Goal: Check status: Check status

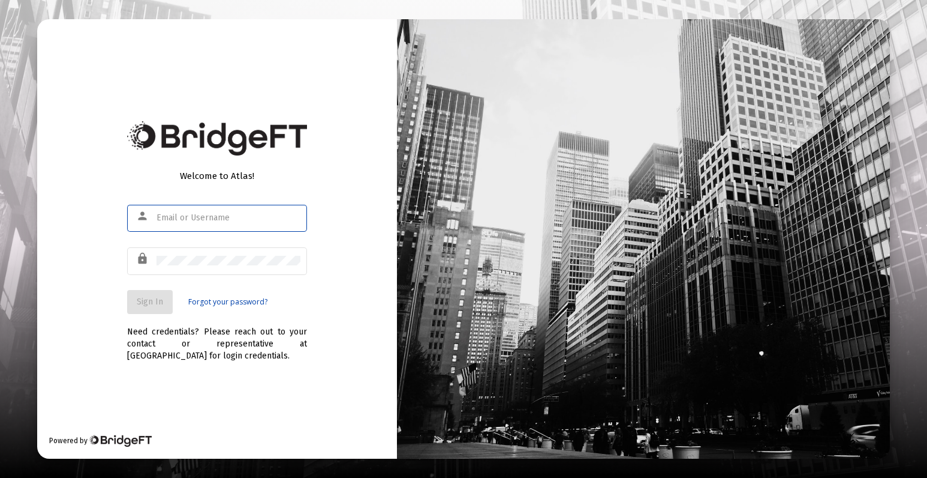
type input "[PERSON_NAME][EMAIL_ADDRESS][DOMAIN_NAME]"
click at [153, 307] on button "Sign In" at bounding box center [150, 302] width 46 height 24
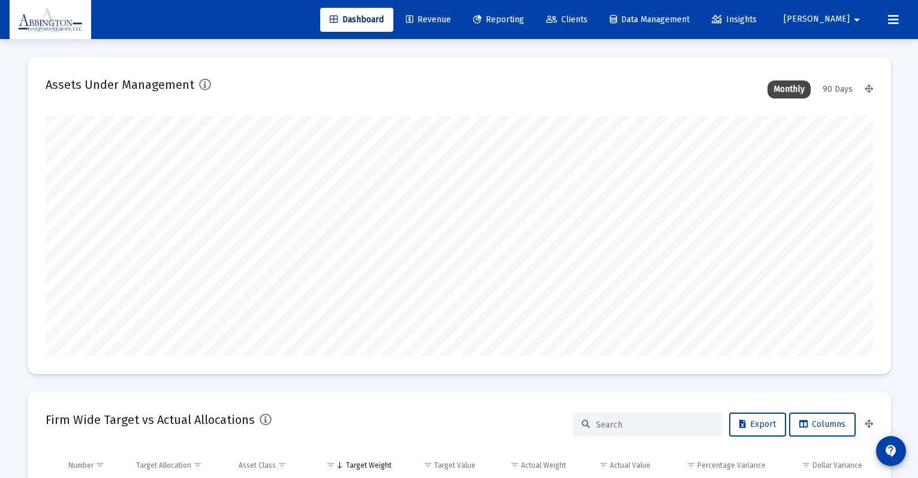
scroll to position [240, 828]
type input "[DATE]"
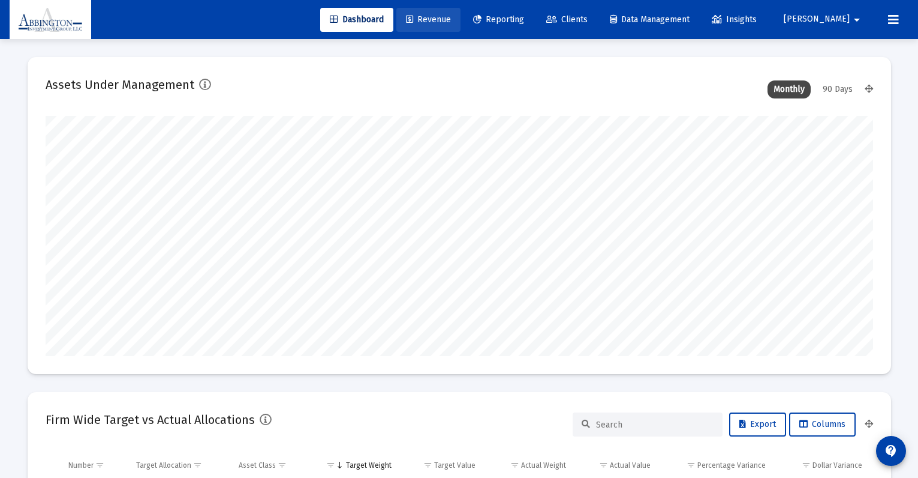
click at [451, 20] on span "Revenue" at bounding box center [428, 19] width 45 height 10
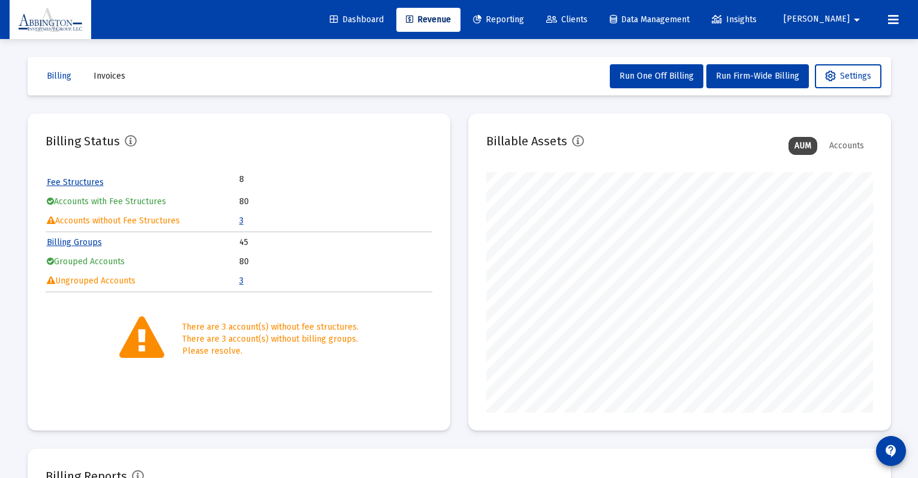
scroll to position [240, 387]
click at [242, 282] on link "3" at bounding box center [241, 280] width 4 height 10
